Goal: Download file/media

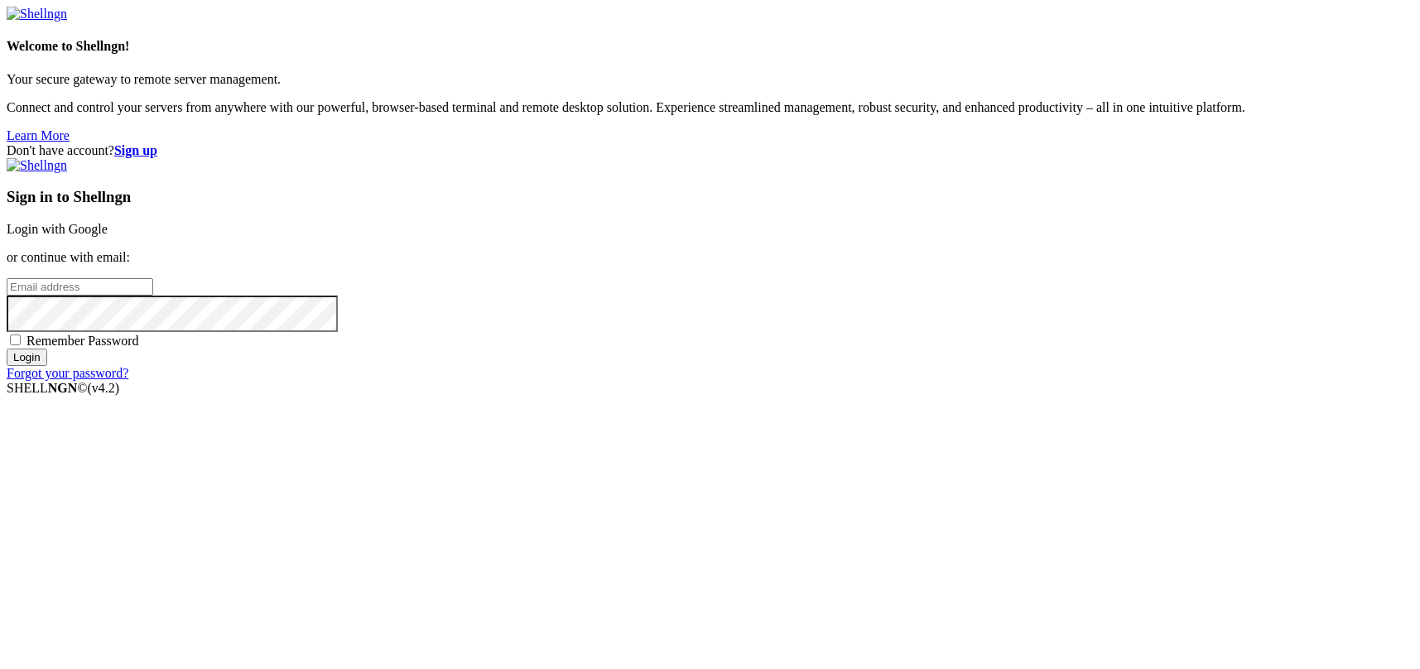
type input "kcs.fa"
click at [108, 236] on link "Login with Google" at bounding box center [57, 229] width 101 height 14
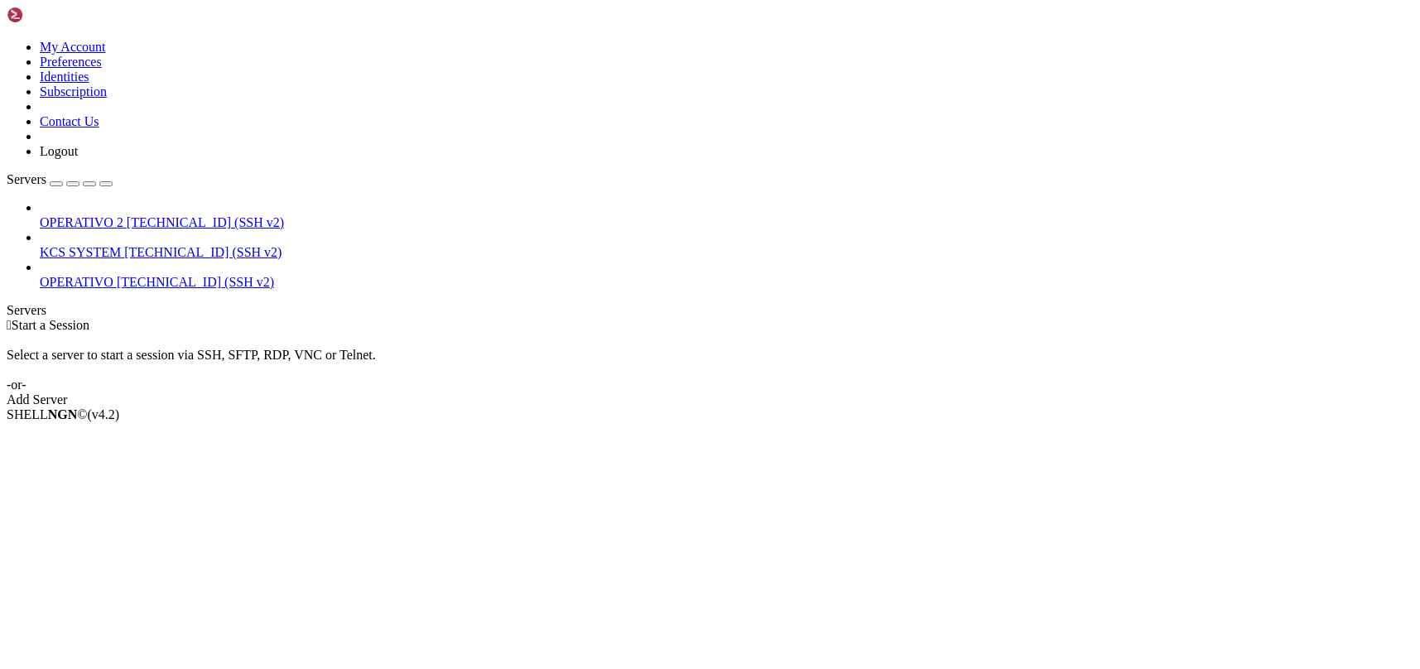
click at [147, 245] on span "[TECHNICAL_ID] (SSH v2)" at bounding box center [202, 252] width 157 height 14
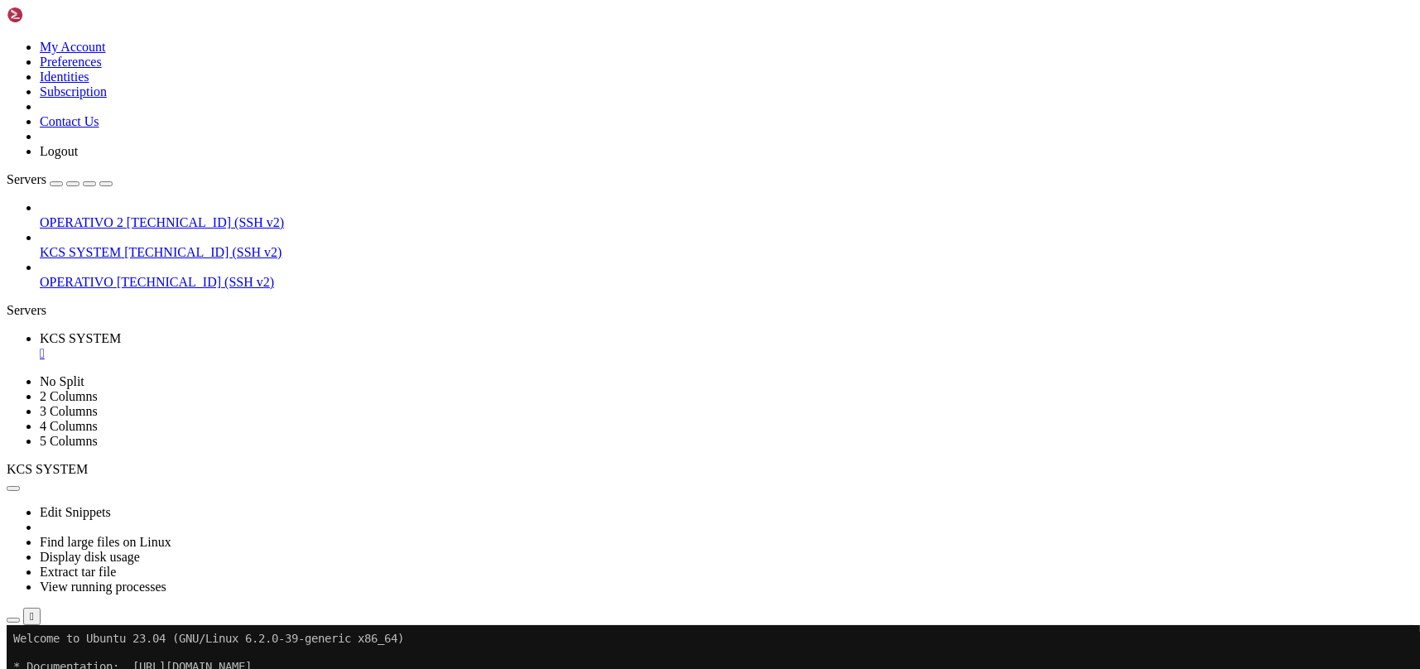
click at [13, 620] on icon "button" at bounding box center [13, 620] width 0 height 0
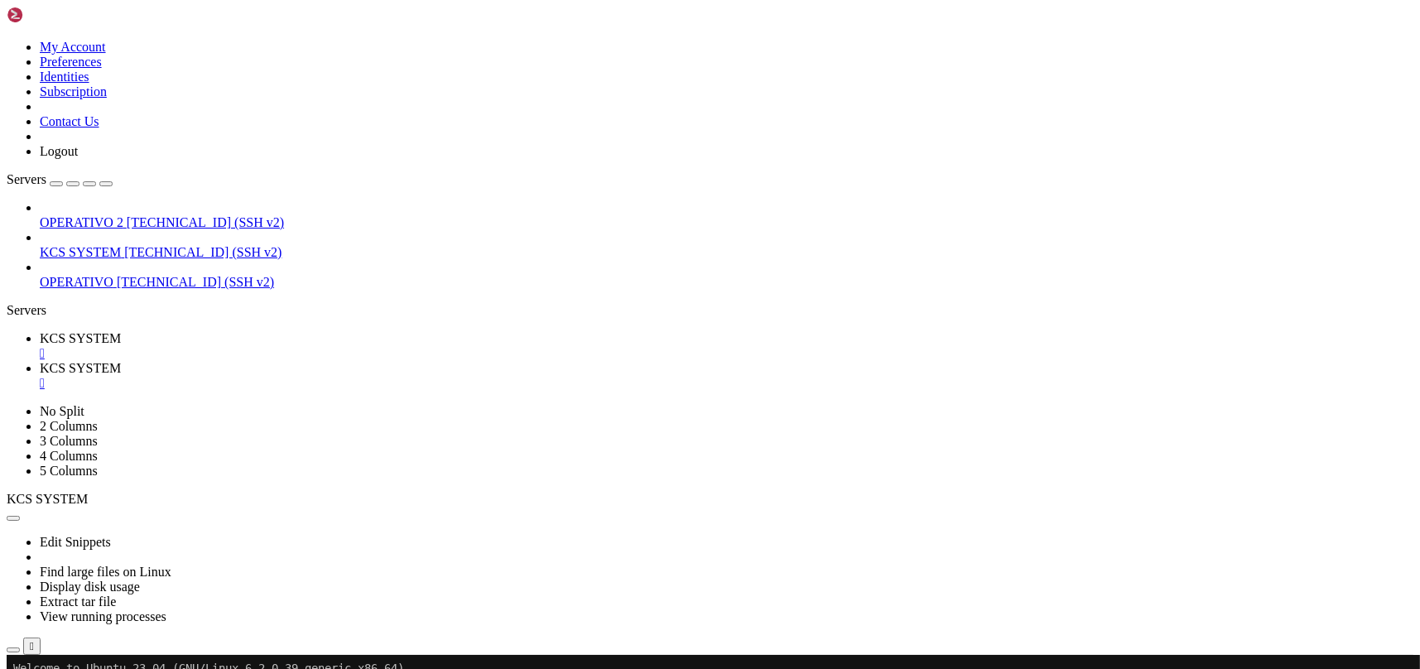
scroll to position [220, 0]
type input "/home/ubuntu/31-app-odoo2"
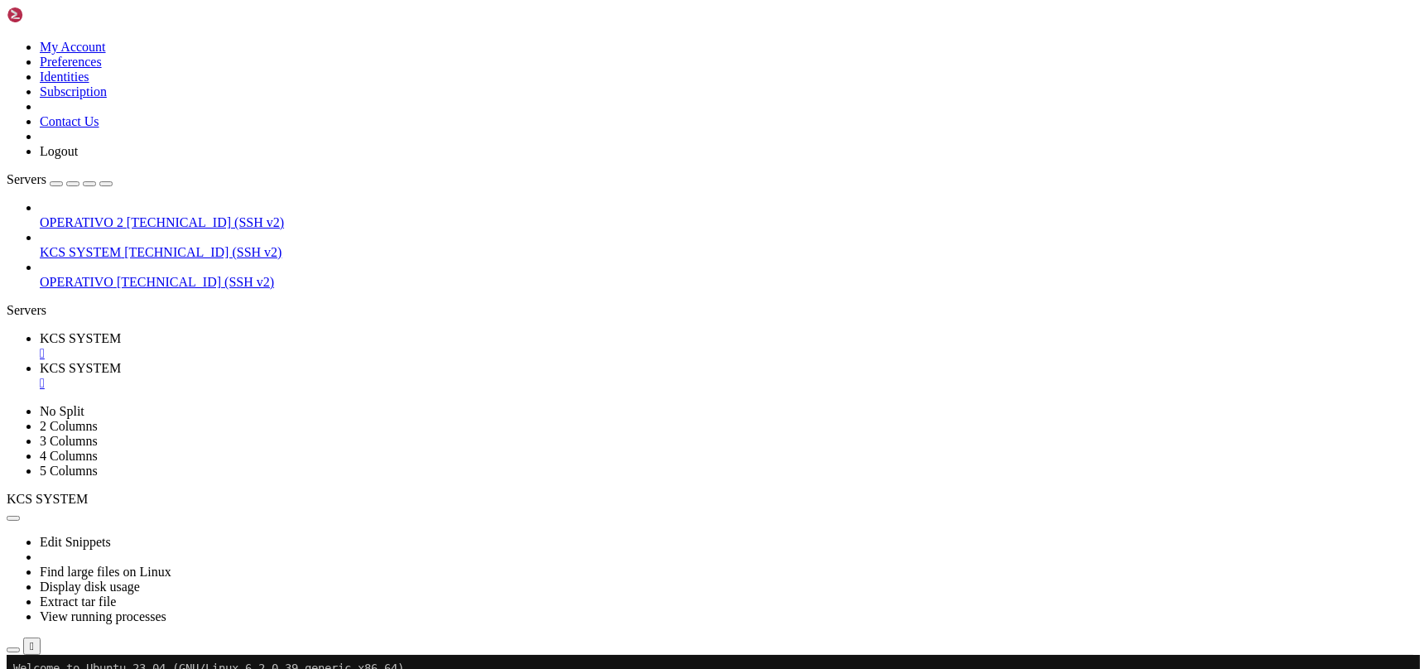
click at [121, 331] on span "KCS SYSTEM" at bounding box center [80, 338] width 81 height 14
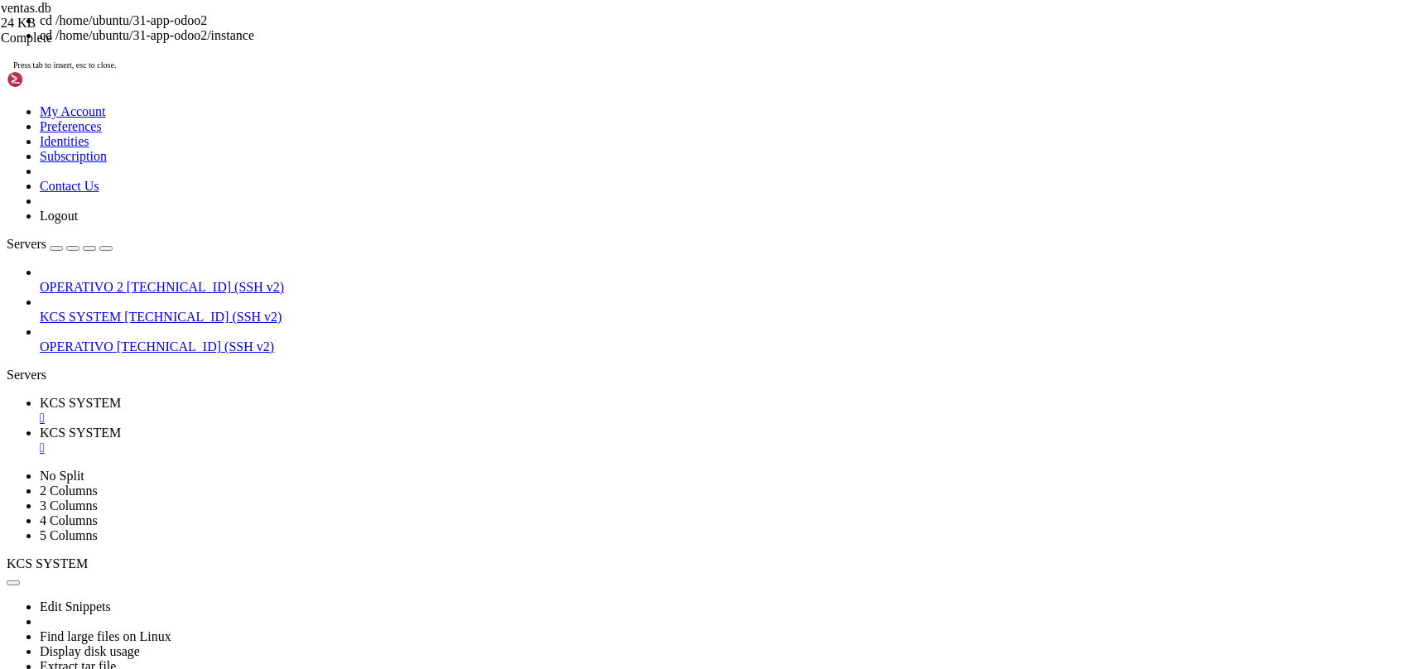
drag, startPoint x: 340, startPoint y: 1149, endPoint x: 59, endPoint y: 1152, distance: 281.5
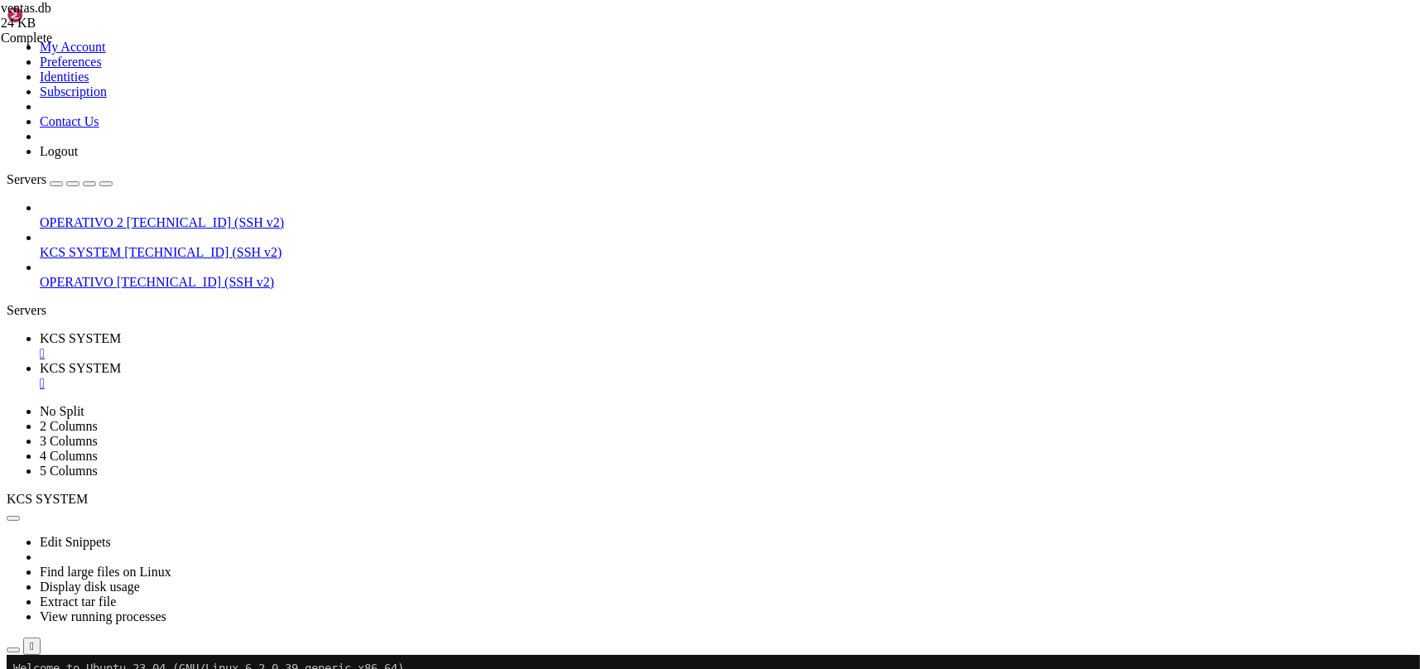
click at [121, 361] on span "KCS SYSTEM" at bounding box center [80, 368] width 81 height 14
click at [235, 331] on link "KCS SYSTEM " at bounding box center [726, 346] width 1373 height 30
click at [435, 376] on div "" at bounding box center [726, 383] width 1373 height 15
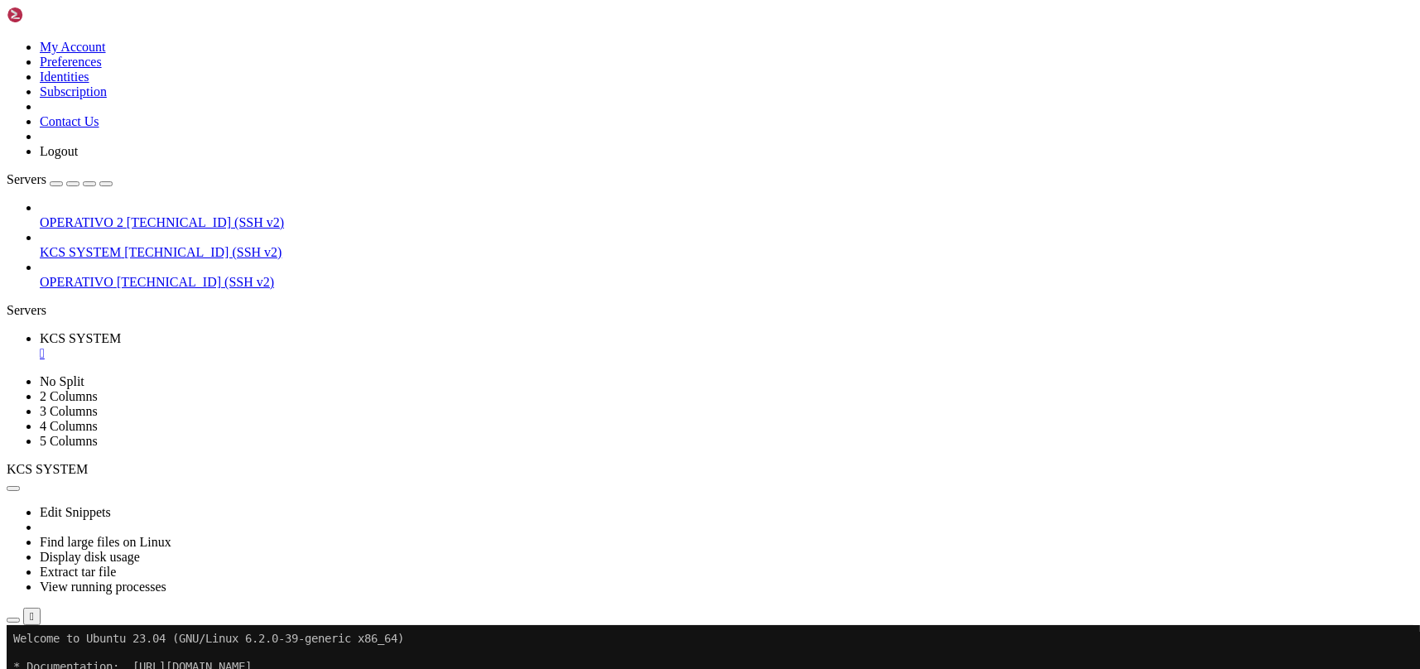
click at [20, 618] on button "button" at bounding box center [13, 620] width 13 height 5
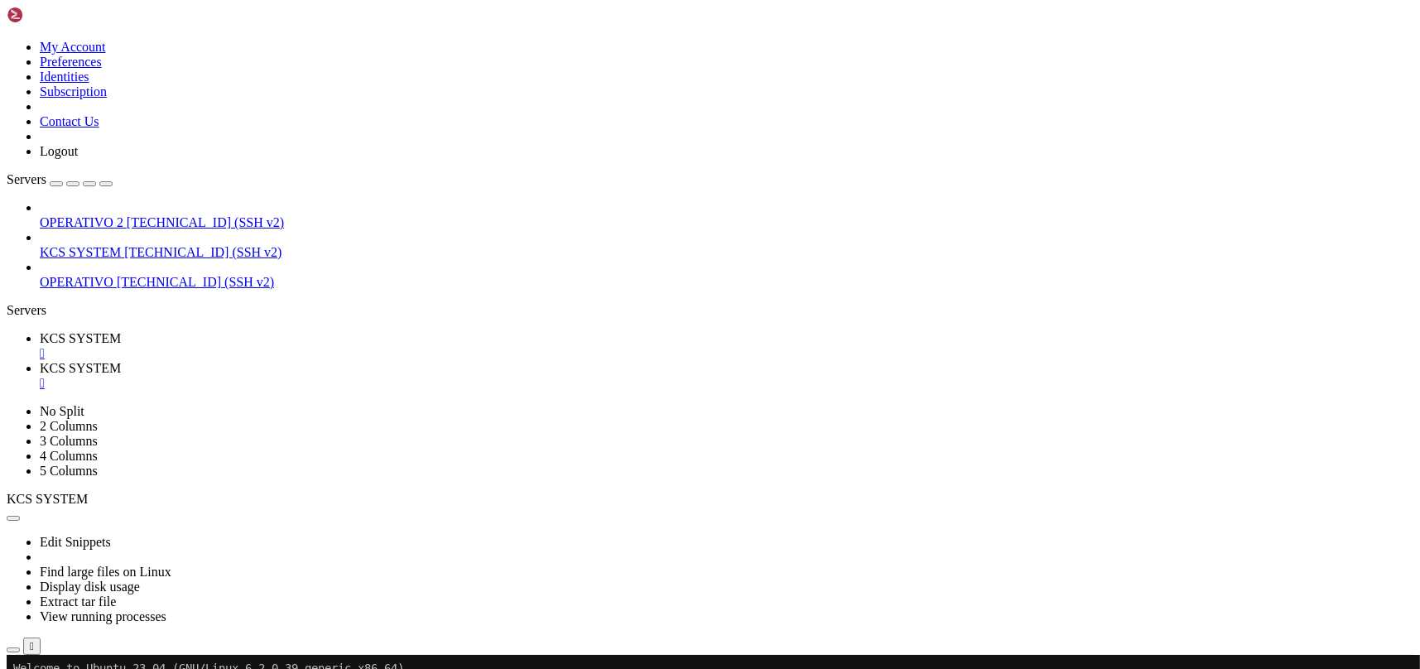
scroll to position [331, 0]
type input "/home/ubuntu/31-app-odoo2"
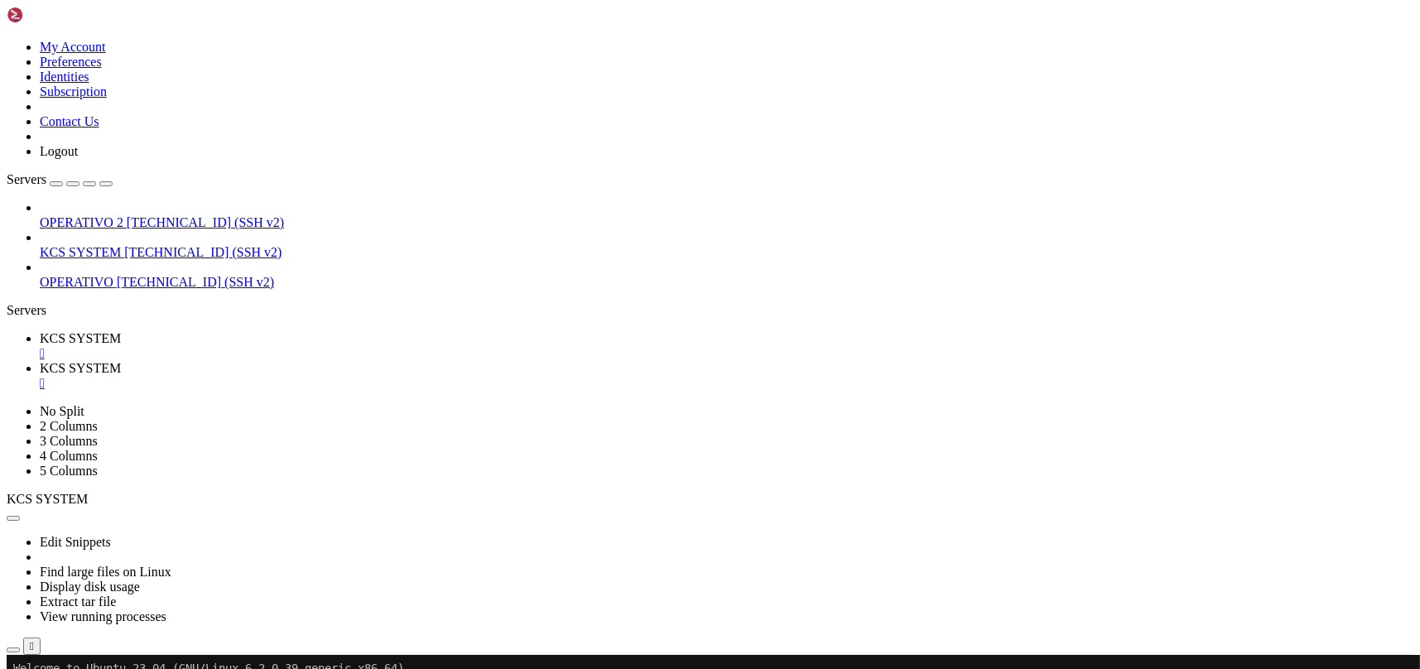
click at [256, 331] on link "KCS SYSTEM " at bounding box center [726, 346] width 1373 height 30
click at [439, 376] on div "" at bounding box center [726, 383] width 1373 height 15
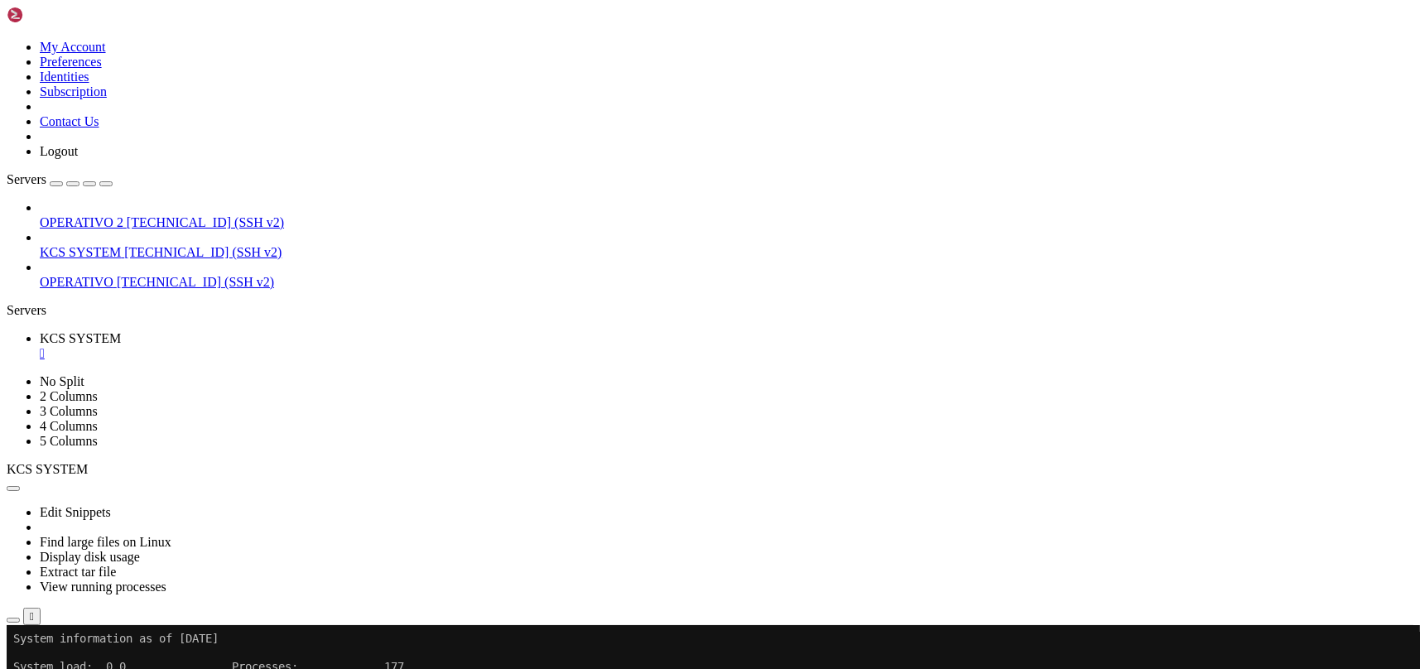
click at [309, 331] on link "KCS SYSTEM " at bounding box center [726, 346] width 1373 height 30
click at [314, 346] on div "" at bounding box center [726, 353] width 1373 height 15
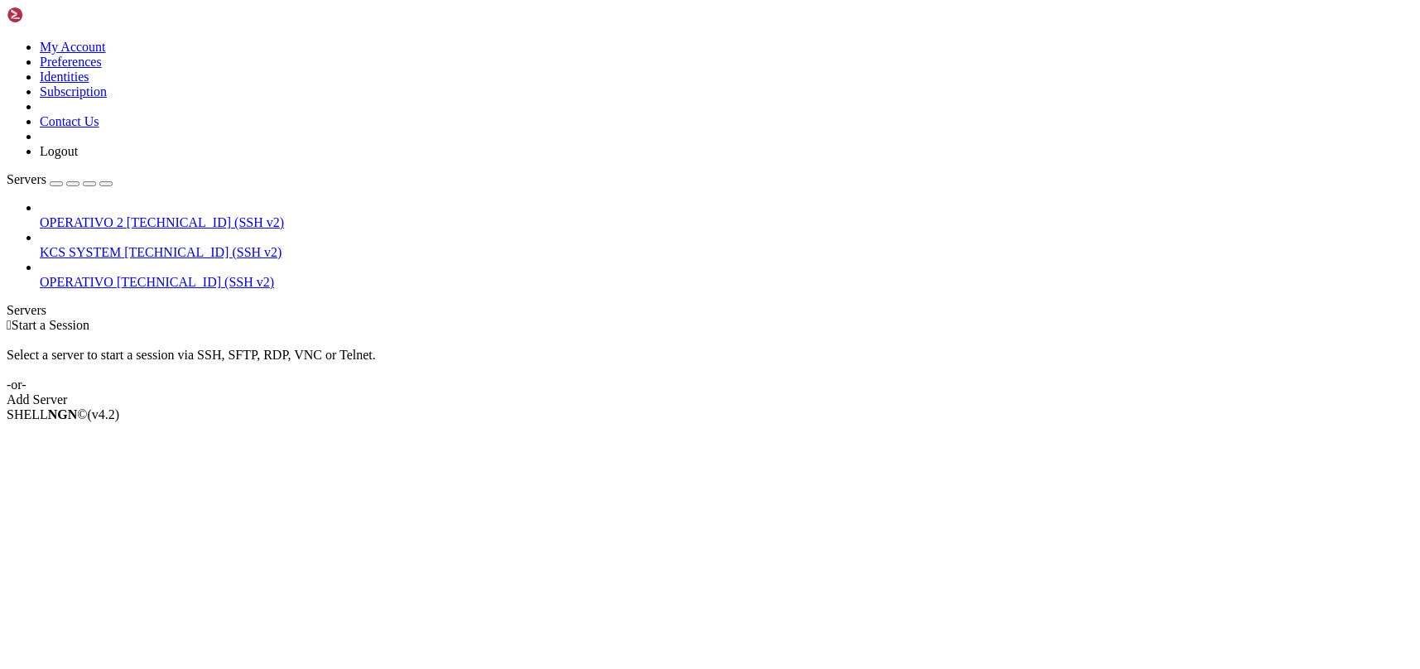
click at [137, 245] on link "KCS SYSTEM [TECHNICAL_ID] (SSH v2)" at bounding box center [726, 252] width 1373 height 15
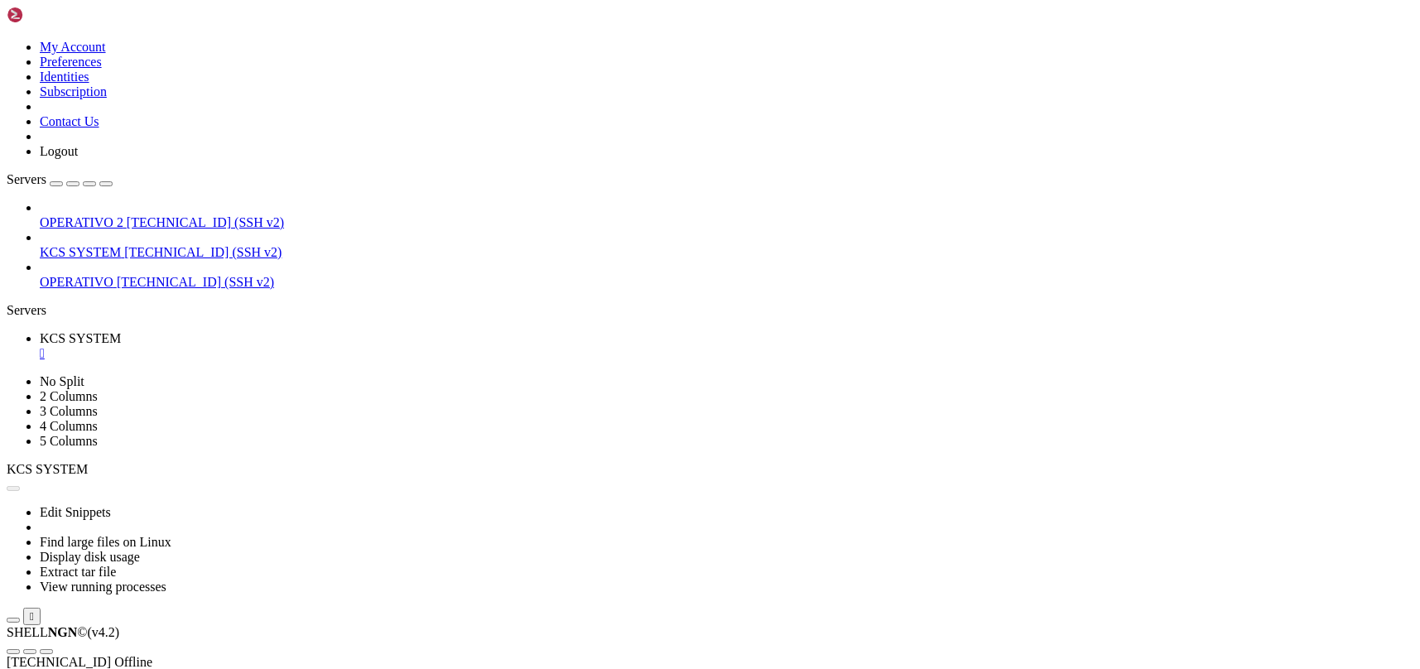
scroll to position [0, 0]
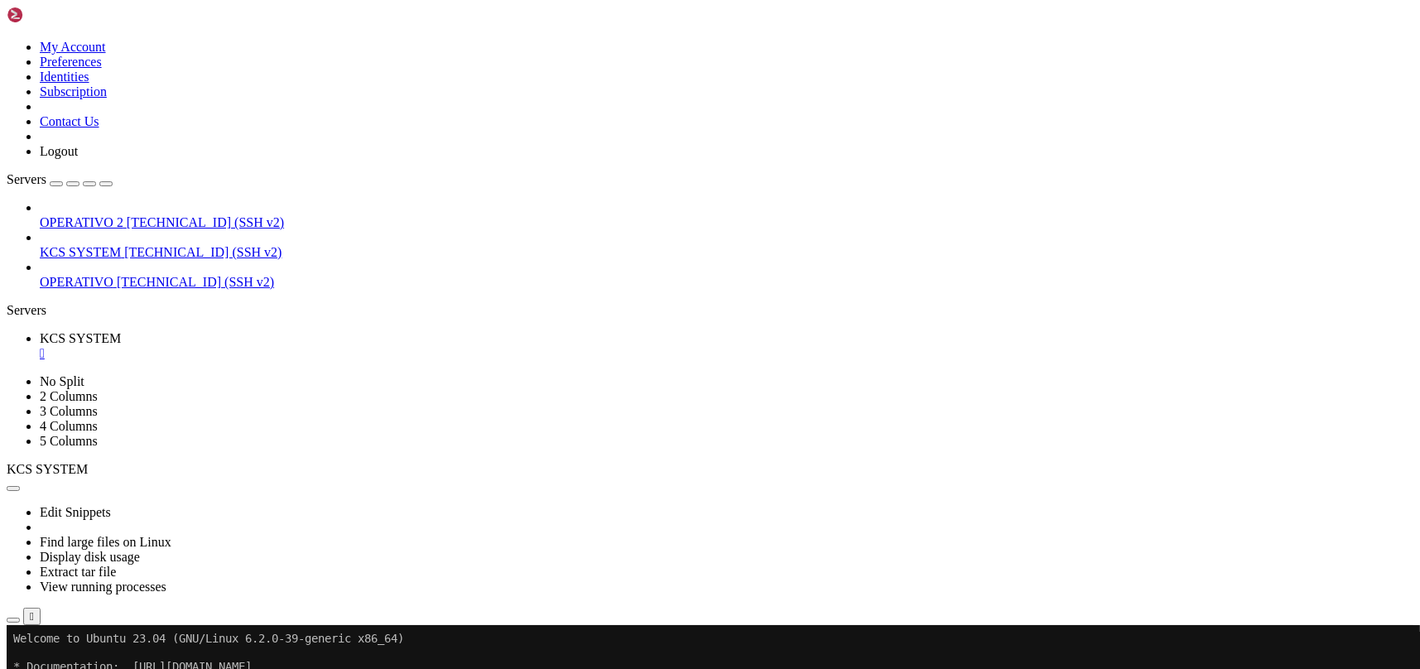
click at [13, 620] on icon "button" at bounding box center [13, 620] width 0 height 0
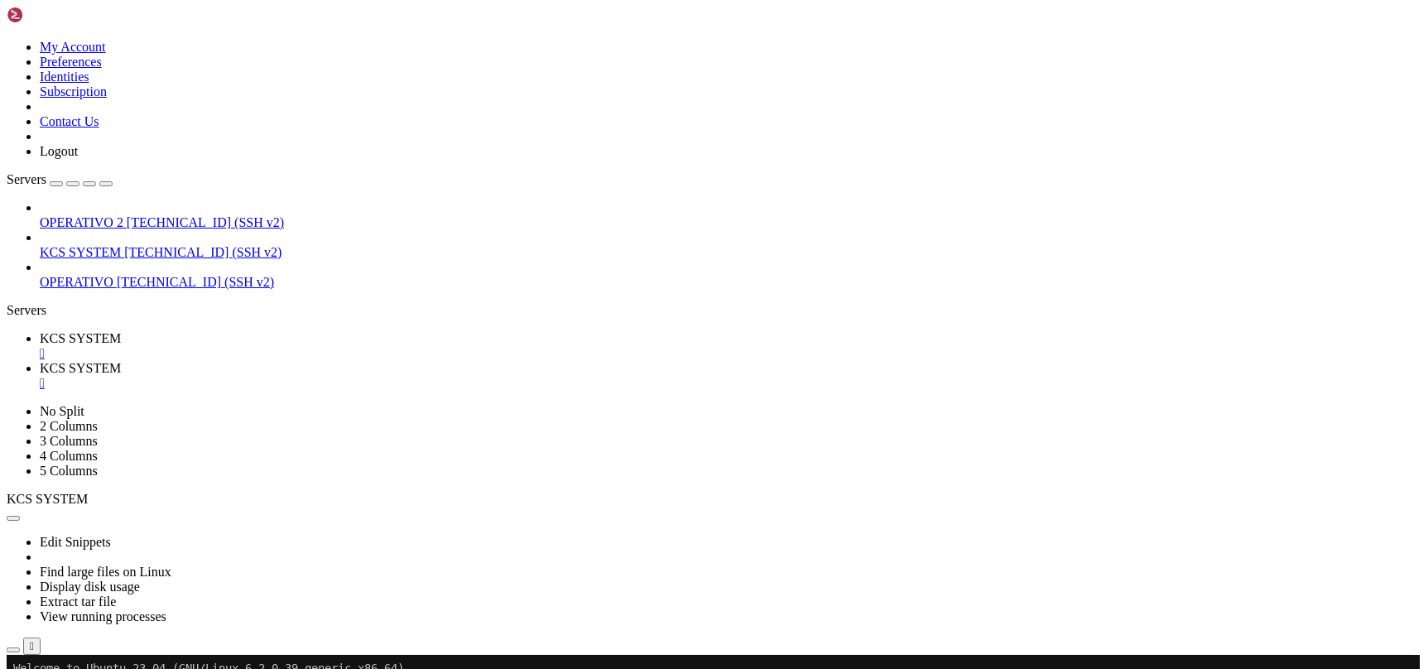
click at [316, 346] on div "" at bounding box center [726, 353] width 1373 height 15
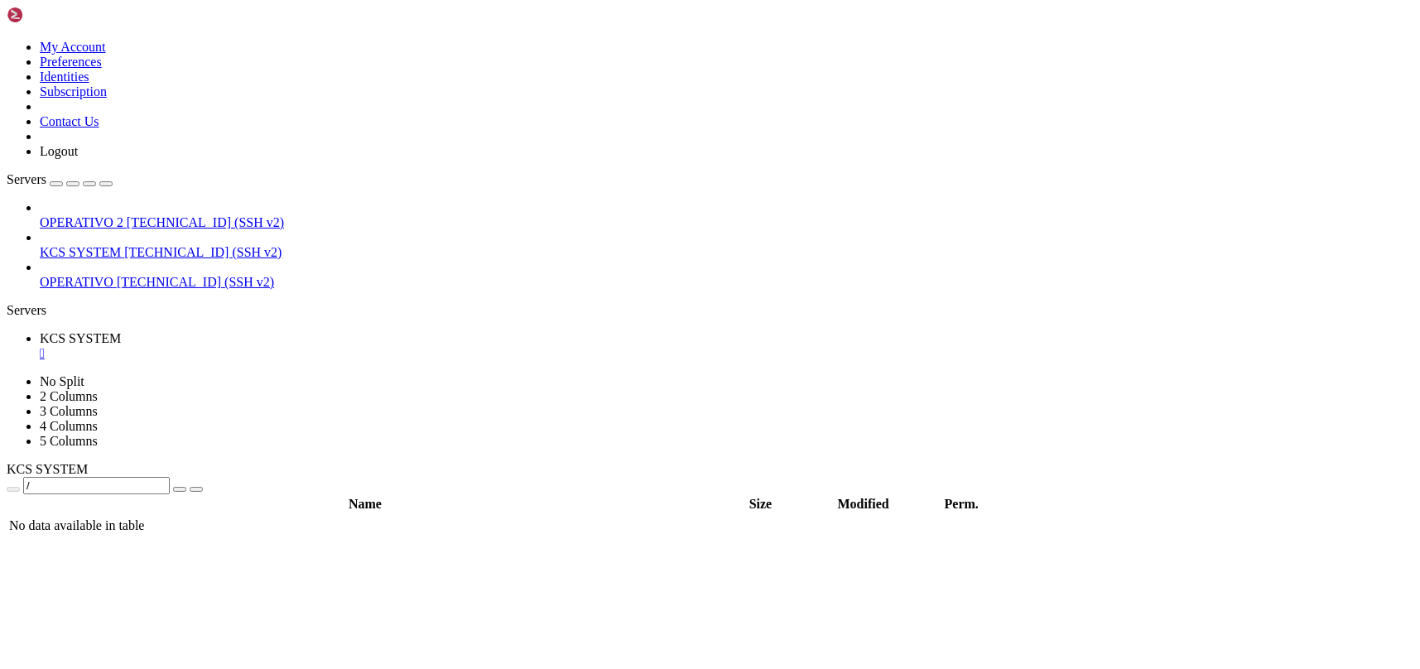
type input "/home/ubuntu"
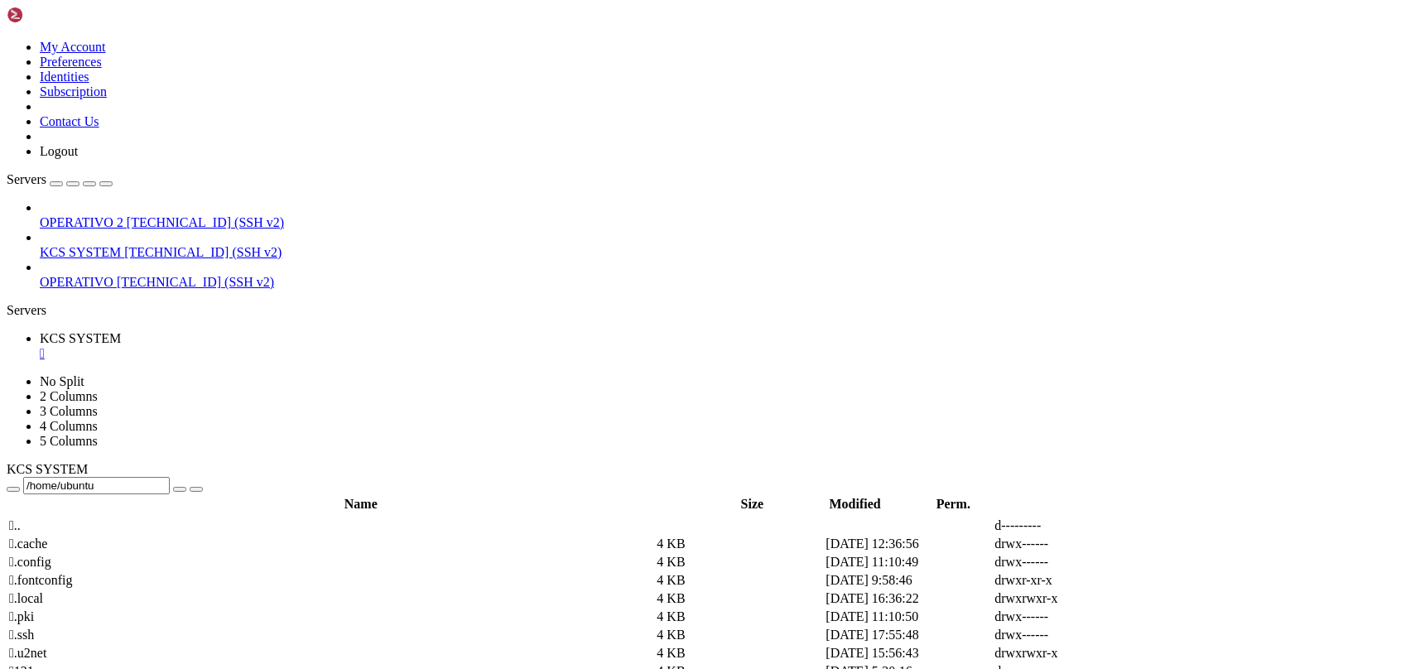
click at [316, 346] on div "" at bounding box center [726, 353] width 1373 height 15
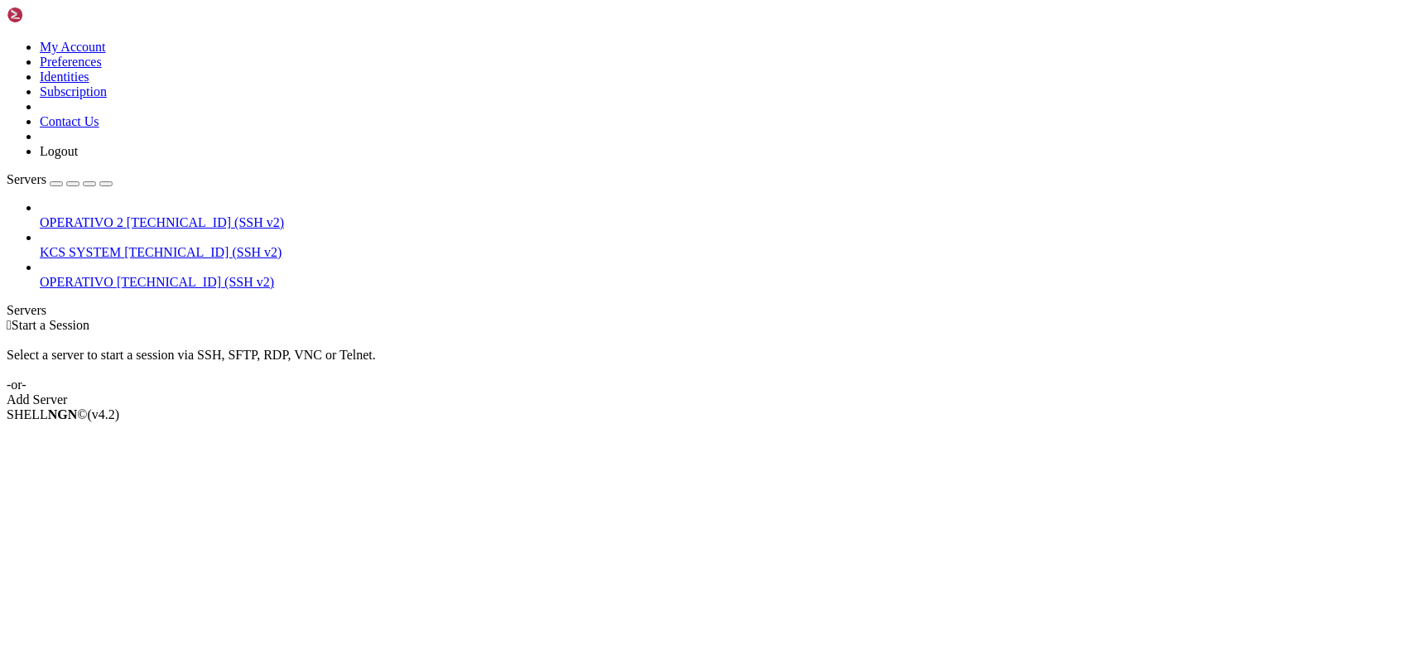
click at [124, 245] on span "[TECHNICAL_ID] (SSH v2)" at bounding box center [202, 252] width 157 height 14
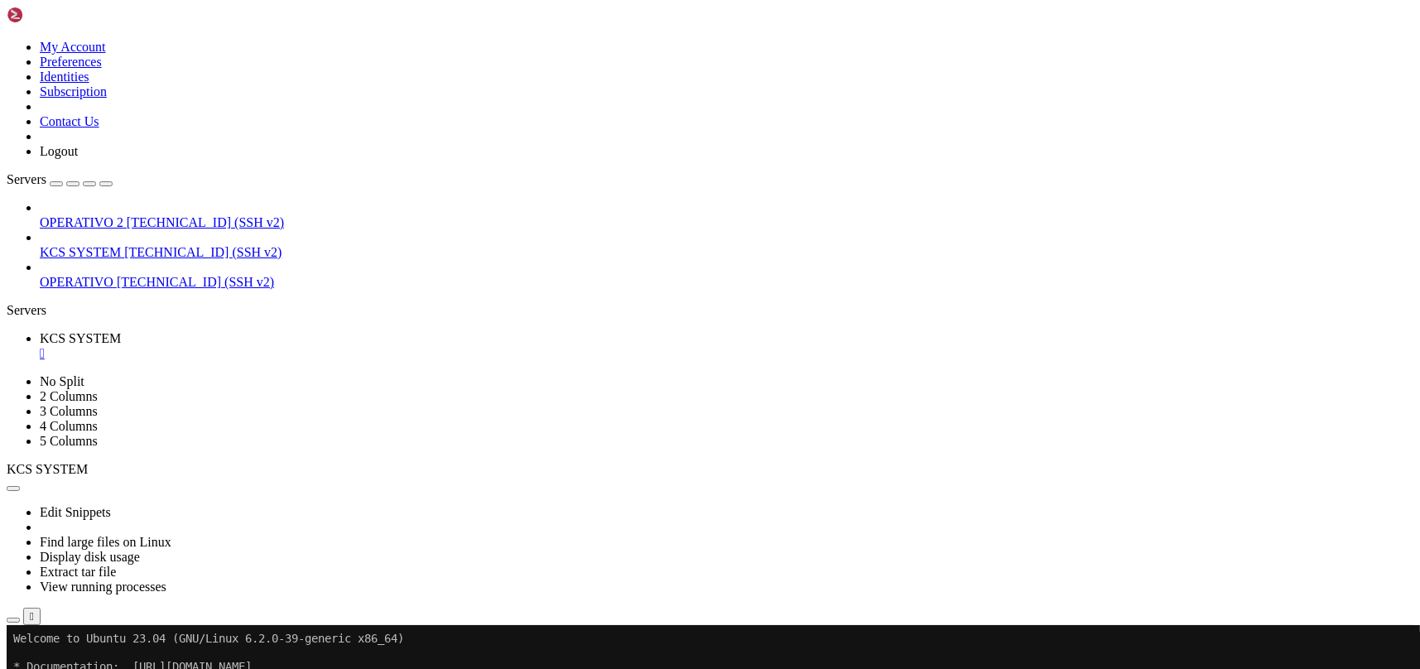
click at [20, 618] on button "button" at bounding box center [13, 620] width 13 height 5
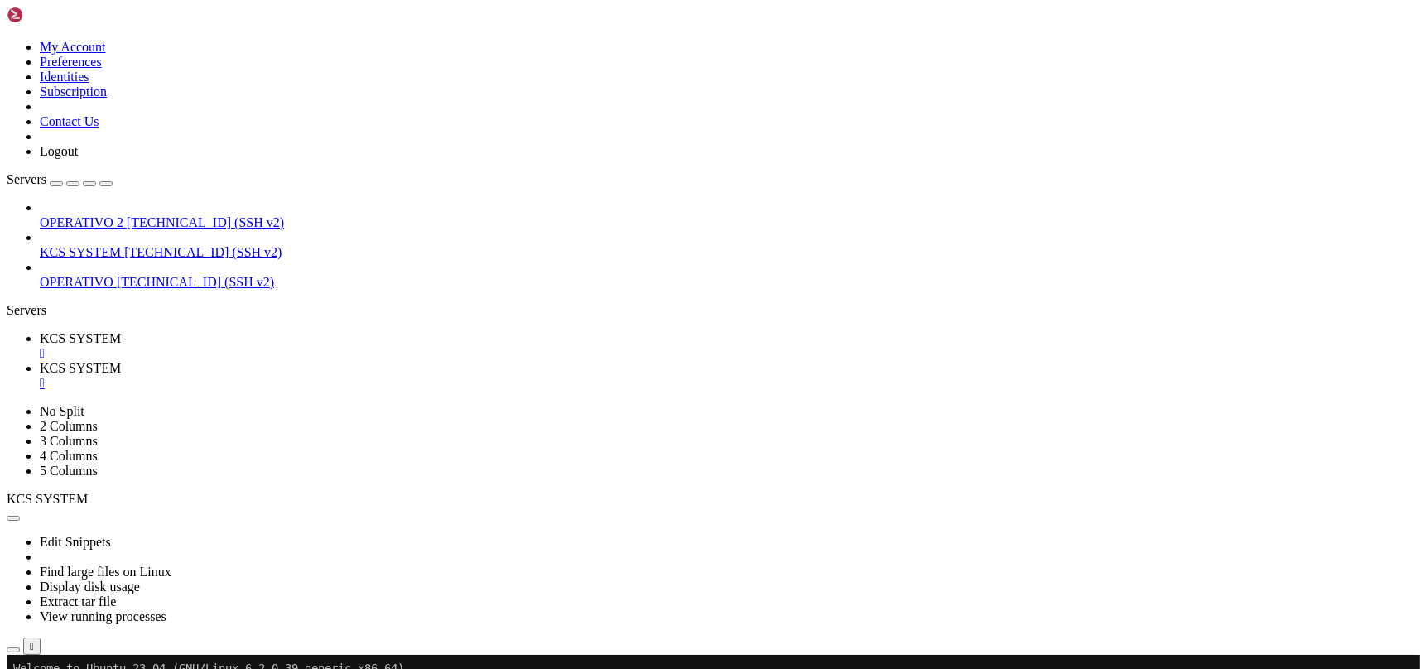
type input "/home/ubuntu/31-app-odoo2"
